Goal: Transaction & Acquisition: Purchase product/service

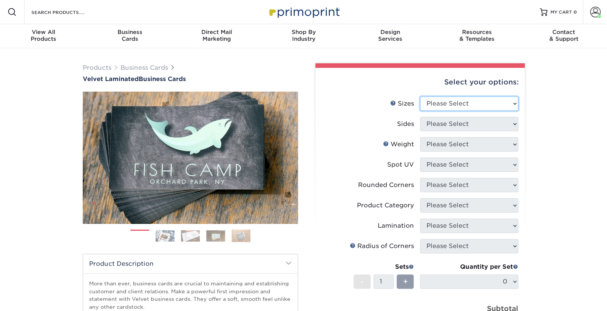
click at [474, 103] on select "Please Select 1.5" x 3.5" - Mini 1.75" x 3.5" - Mini 2" x 2" - Square 2" x 3" -…" at bounding box center [469, 104] width 98 height 14
select select "2.00x3.50"
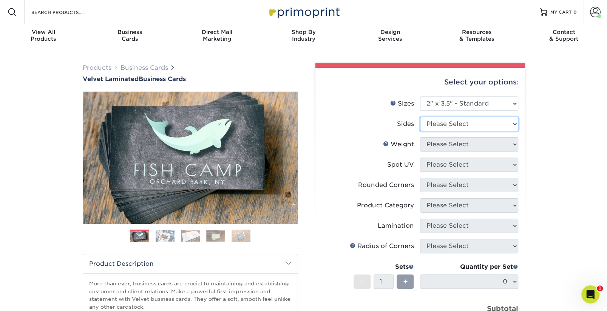
click at [448, 125] on select "Please Select Print Both Sides Print Front Only" at bounding box center [469, 124] width 98 height 14
select select "13abbda7-1d64-4f25-8bb2-c179b224825d"
click at [440, 145] on select "Please Select 16PT" at bounding box center [469, 144] width 98 height 14
select select "16PT"
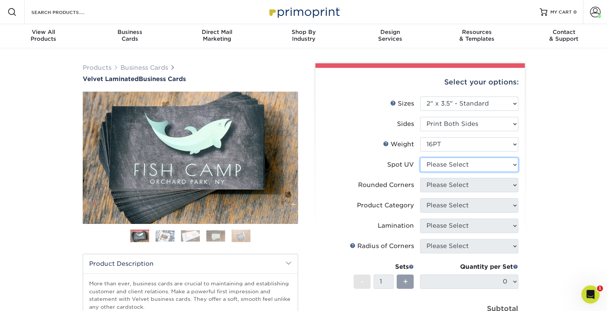
click at [451, 165] on select "Please Select No Spot UV Front and Back (Both Sides) Front Only Back Only" at bounding box center [469, 165] width 98 height 14
select select "3"
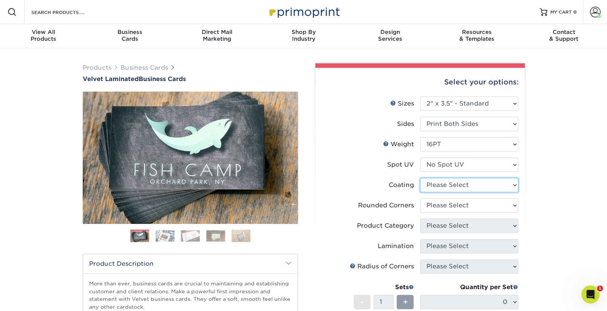
click at [445, 186] on select at bounding box center [469, 185] width 98 height 14
select select "3e7618de-abca-4bda-9f97-8b9129e913d8"
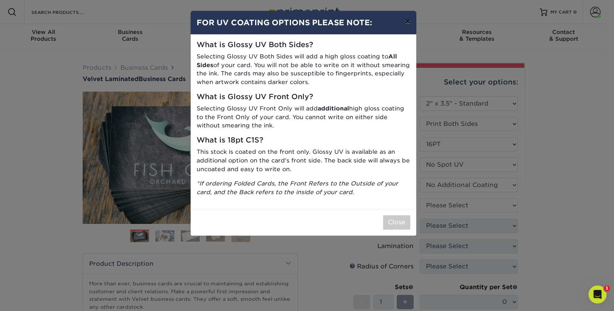
click at [408, 21] on button "×" at bounding box center [407, 21] width 17 height 21
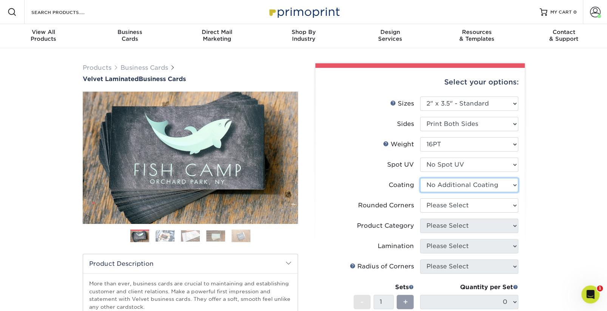
click at [460, 183] on select at bounding box center [469, 185] width 98 height 14
click at [451, 202] on select "Please Select Yes - Round 2 Corners Yes - Round 4 Corners No" at bounding box center [469, 206] width 98 height 14
select select "7672df9e-0e0a-464d-8e1f-920c575e4da3"
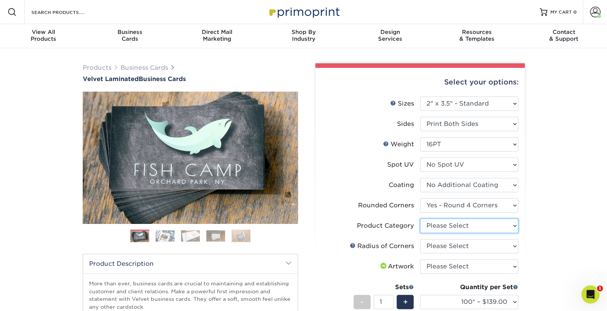
click at [446, 225] on select "Please Select Business Cards" at bounding box center [469, 226] width 98 height 14
select select "3b5148f1-0588-4f88-a218-97bcfdce65c1"
click at [444, 245] on select "Please Select Rounded 1/8" Rounded 1/4"" at bounding box center [469, 246] width 98 height 14
select select "479fbfe7-6a0c-4895-8c9a-81739b7486c9"
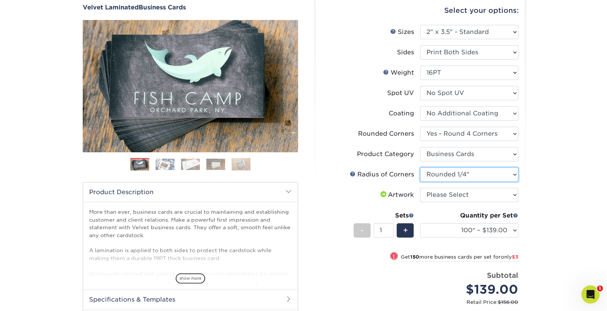
scroll to position [108, 0]
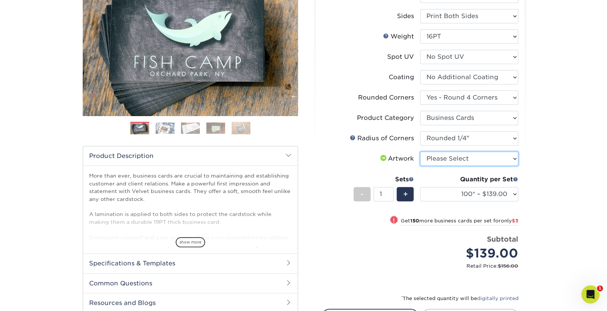
click at [442, 157] on select "Please Select I will upload files I need a design - $100" at bounding box center [469, 159] width 98 height 14
select select "upload"
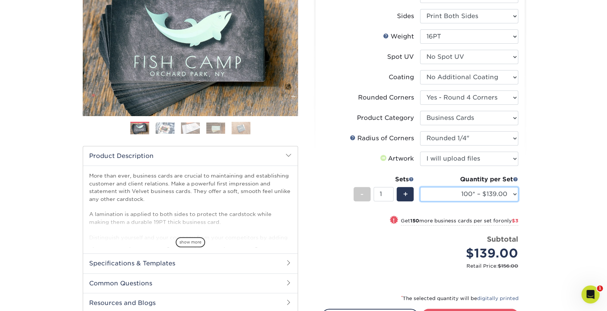
click at [437, 194] on select "100* – $139.00 250* – $142.00 500 – $146.00 1000 – $163.00 2500 – $387.00 5000 …" at bounding box center [469, 194] width 98 height 14
select select "250* – $142.00"
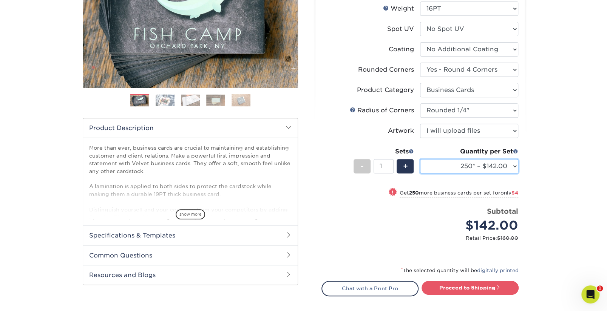
scroll to position [181, 0]
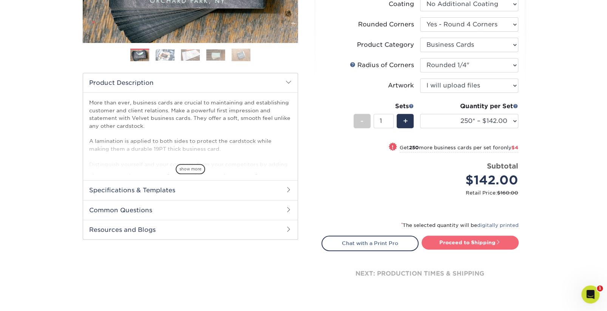
click at [453, 241] on link "Proceed to Shipping" at bounding box center [469, 243] width 97 height 14
type input "Set 1"
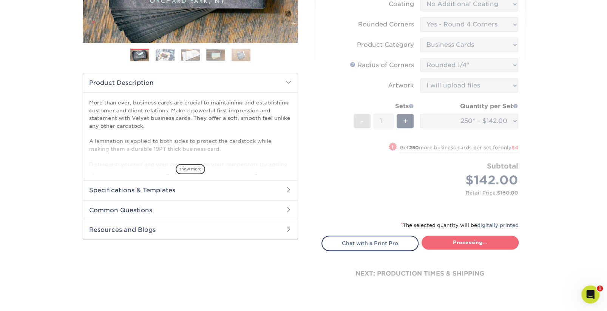
select select "548295a5-2d10-46c0-86dd-147af0955df2"
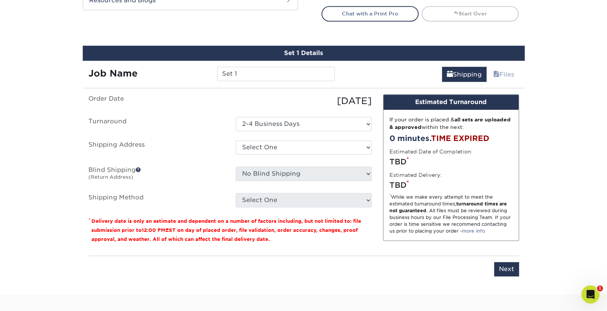
scroll to position [436, 0]
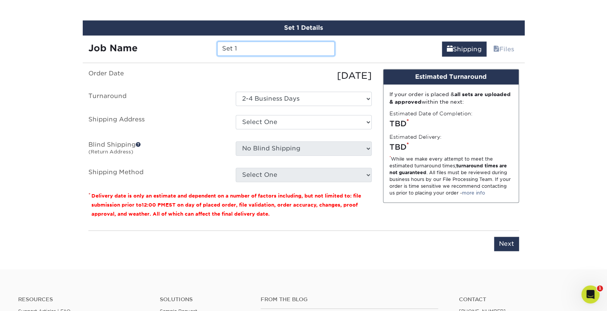
click at [241, 44] on input "Set 1" at bounding box center [275, 49] width 117 height 14
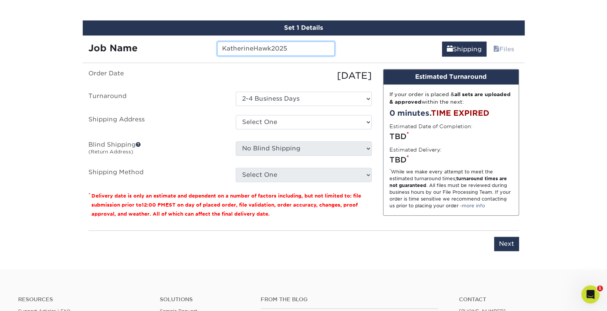
click at [224, 49] on input "KatherineHawk2025" at bounding box center [275, 49] width 117 height 14
click at [282, 47] on input "CBIKatherineHawk2025" at bounding box center [275, 49] width 117 height 14
type input "CBIKatherineHawkCard2025"
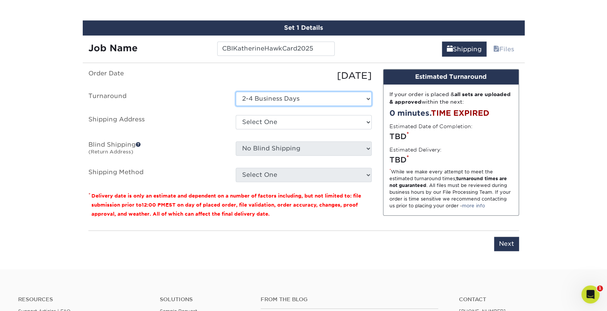
click at [283, 97] on select "Select One 2-4 Business Days" at bounding box center [304, 99] width 136 height 14
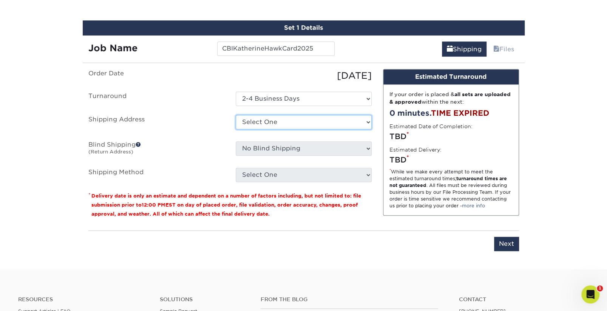
click at [272, 124] on select "Select One Majka Kendall/Spa at CBI Addison Addison&Assoc Adrian AllanahHome At…" at bounding box center [304, 122] width 136 height 14
select select "116276"
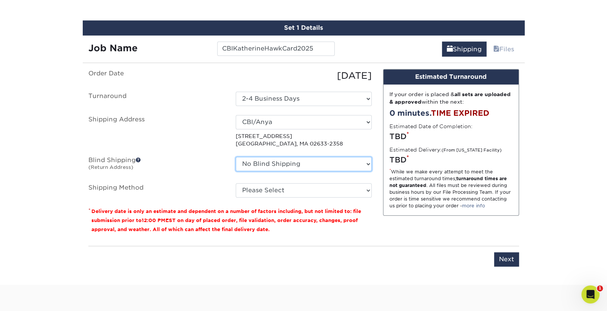
click at [248, 164] on select "No Blind Shipping Majka Kendall/Spa at CBI Addison Addison&Assoc Adrian Allanah…" at bounding box center [304, 164] width 136 height 14
select select "87822"
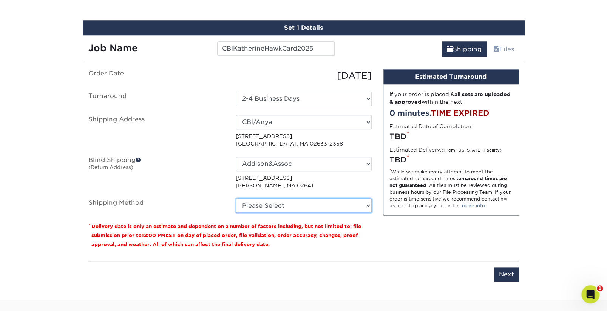
click at [284, 201] on select "Please Select Ground Shipping (+$7.84) 3 Day Shipping Service (+$18.68) 2 Day A…" at bounding box center [304, 206] width 136 height 14
select select "03"
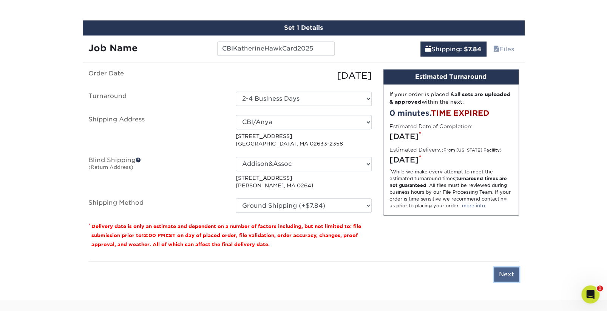
click at [507, 274] on input "Next" at bounding box center [506, 275] width 25 height 14
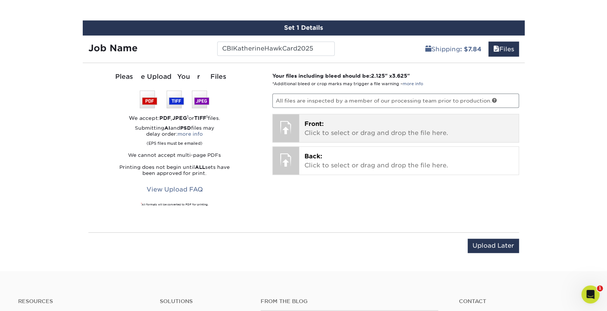
click at [347, 128] on p "Front: Click to select or drag and drop the file here." at bounding box center [408, 129] width 209 height 18
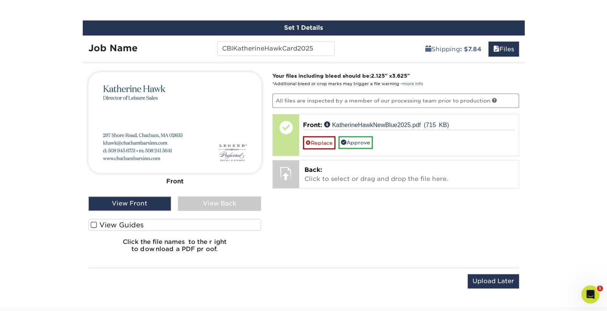
click at [91, 223] on span at bounding box center [94, 225] width 6 height 7
click at [0, 0] on input "View Guides" at bounding box center [0, 0] width 0 height 0
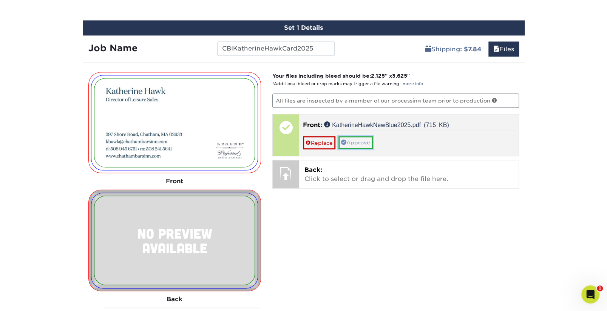
click at [368, 140] on link "Approve" at bounding box center [355, 142] width 34 height 13
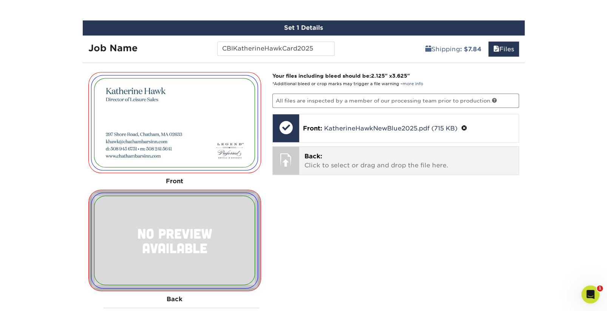
click at [345, 161] on p "Back: Click to select or drag and drop the file here." at bounding box center [408, 161] width 209 height 18
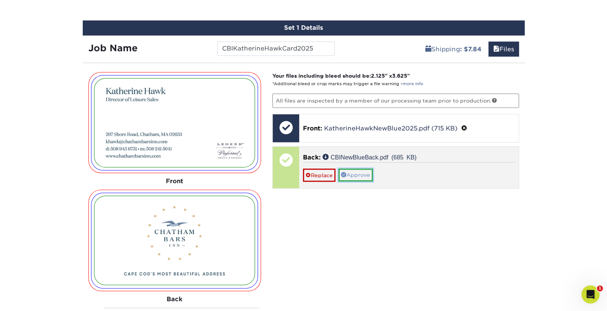
click at [352, 173] on link "Approve" at bounding box center [355, 175] width 34 height 13
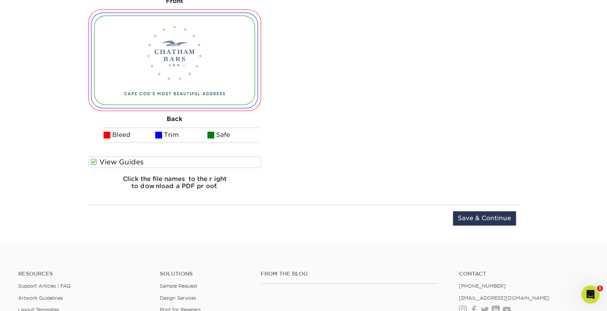
scroll to position [630, 0]
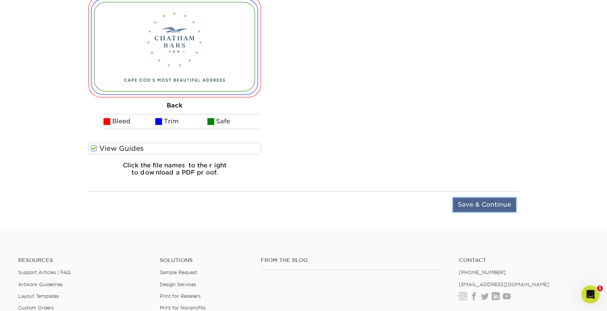
click at [469, 207] on input "Save & Continue" at bounding box center [484, 205] width 63 height 14
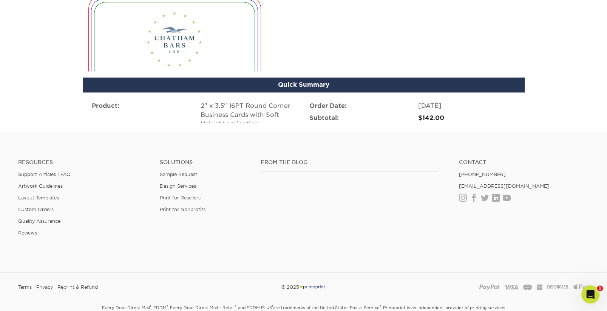
scroll to position [544, 0]
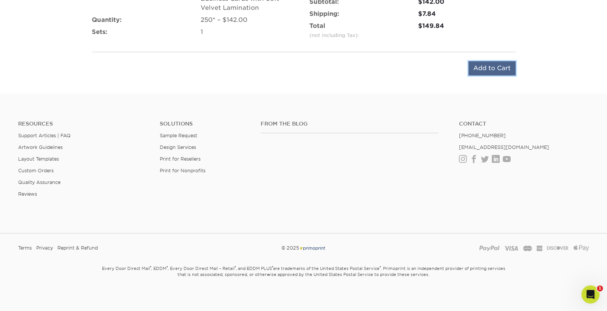
click at [493, 71] on input "Add to Cart" at bounding box center [491, 68] width 47 height 14
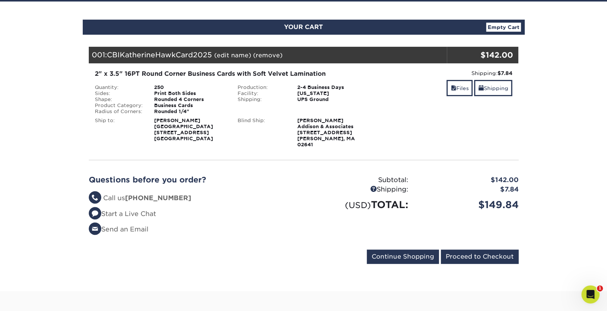
scroll to position [85, 0]
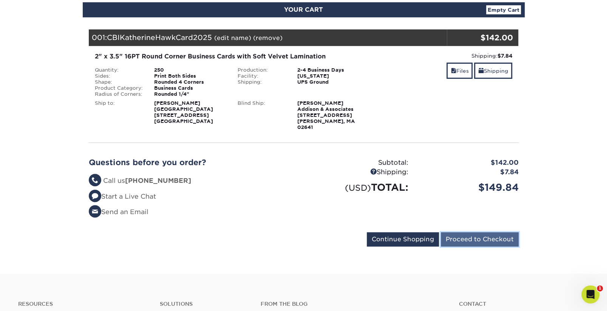
click at [458, 233] on input "Proceed to Checkout" at bounding box center [480, 240] width 78 height 14
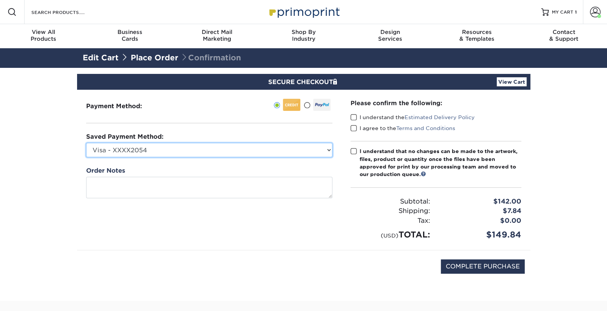
click at [231, 150] on select "Visa - XXXX2054 Visa - XXXX0266 New Credit Card" at bounding box center [209, 150] width 246 height 14
select select "69495"
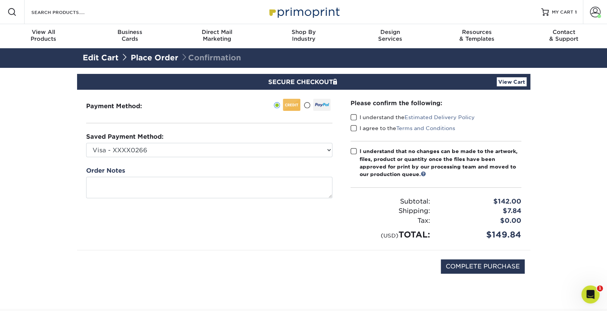
click at [351, 116] on span at bounding box center [353, 117] width 6 height 7
click at [0, 0] on input "I understand the Estimated Delivery Policy" at bounding box center [0, 0] width 0 height 0
click at [353, 129] on span at bounding box center [353, 128] width 6 height 7
click at [0, 0] on input "I agree to the Terms and Conditions" at bounding box center [0, 0] width 0 height 0
click at [353, 149] on span at bounding box center [353, 151] width 6 height 7
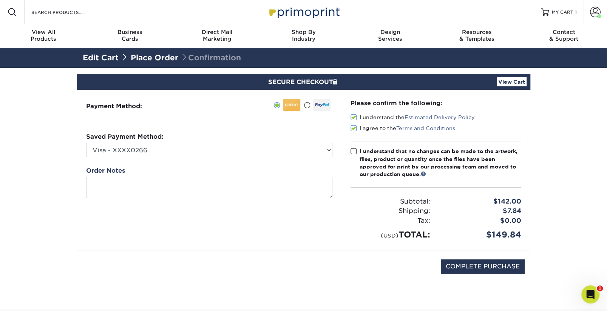
click at [0, 0] on input "I understand that no changes can be made to the artwork, files, product or quan…" at bounding box center [0, 0] width 0 height 0
click at [458, 266] on input "COMPLETE PURCHASE" at bounding box center [483, 267] width 84 height 14
type input "PROCESSING, PLEASE WAIT..."
